Goal: Register for event/course

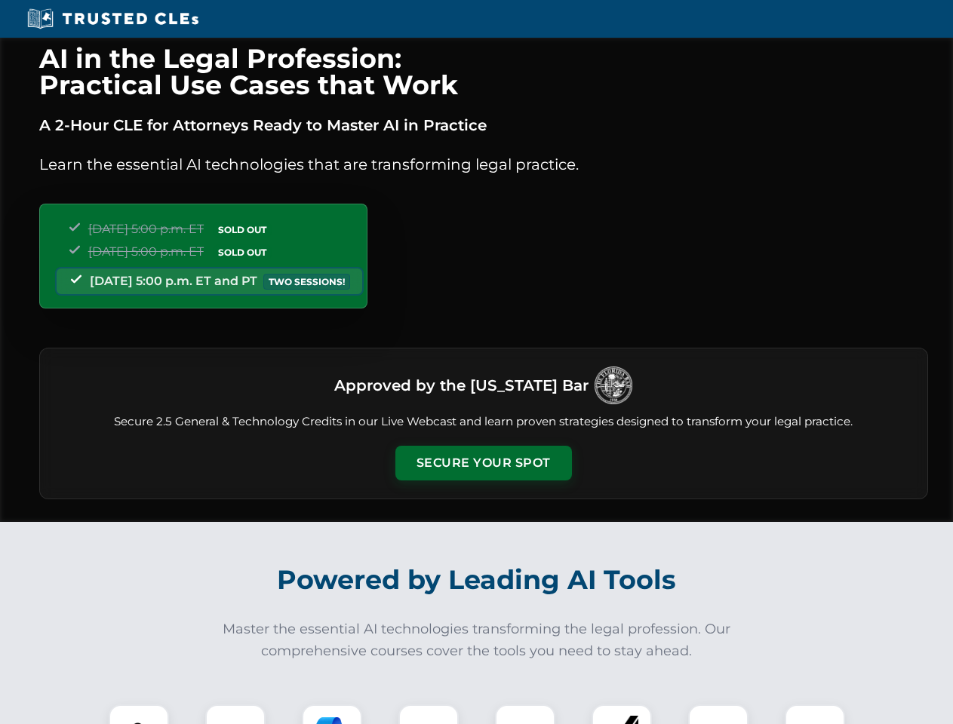
click at [483, 463] on button "Secure Your Spot" at bounding box center [483, 463] width 177 height 35
click at [139, 715] on img at bounding box center [139, 735] width 44 height 44
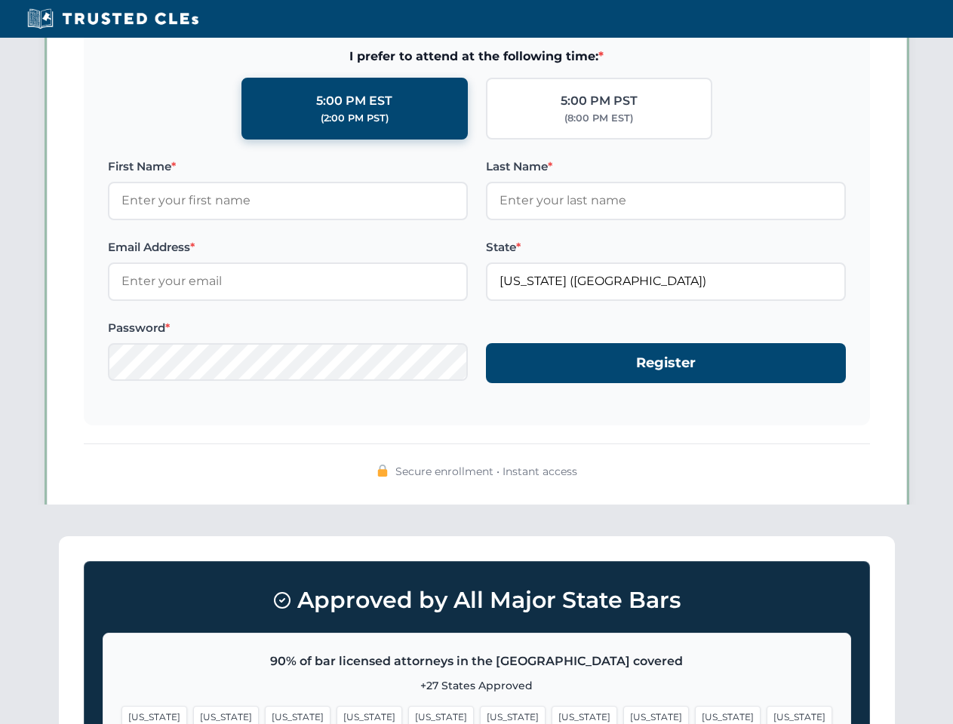
click at [552, 715] on span "[US_STATE]" at bounding box center [585, 717] width 66 height 22
click at [695, 715] on span "[US_STATE]" at bounding box center [728, 717] width 66 height 22
